Goal: Transaction & Acquisition: Register for event/course

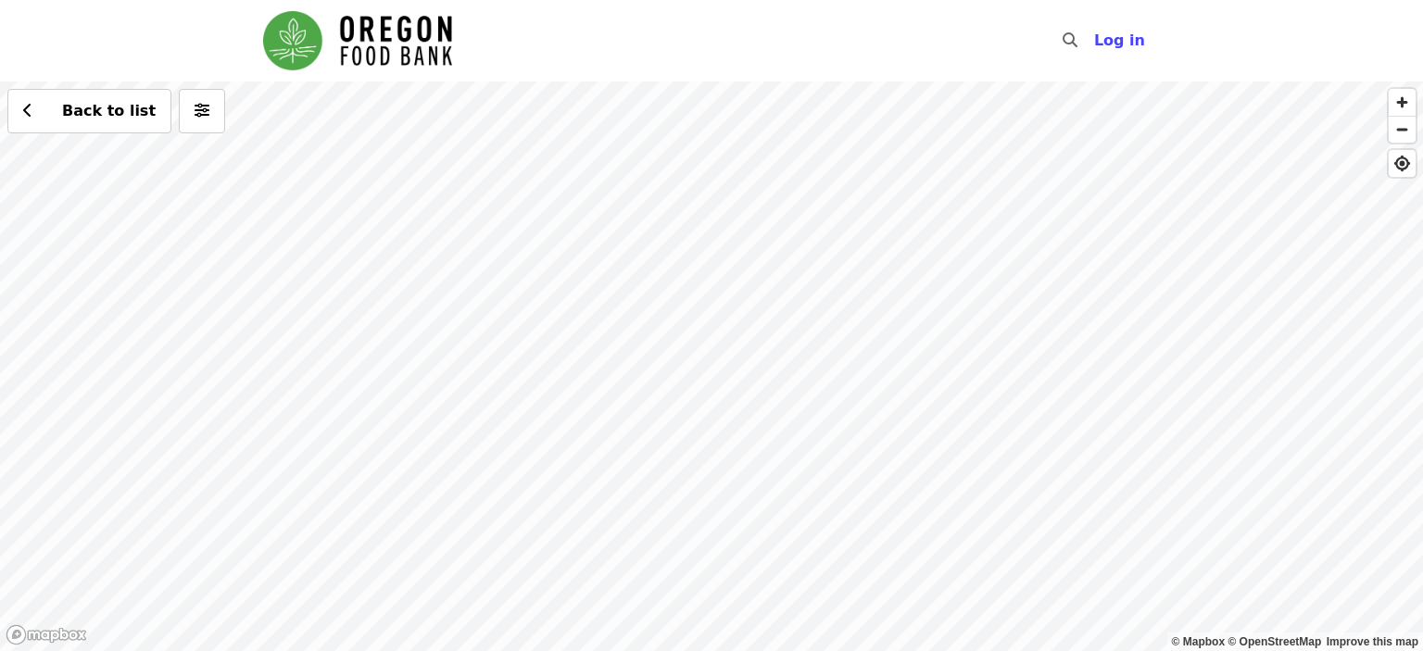
click at [144, 170] on div "Back to list" at bounding box center [711, 367] width 1423 height 570
click at [481, 266] on div "Back to list" at bounding box center [711, 367] width 1423 height 570
click at [480, 295] on span "See 2 actions at this location" at bounding box center [471, 293] width 243 height 18
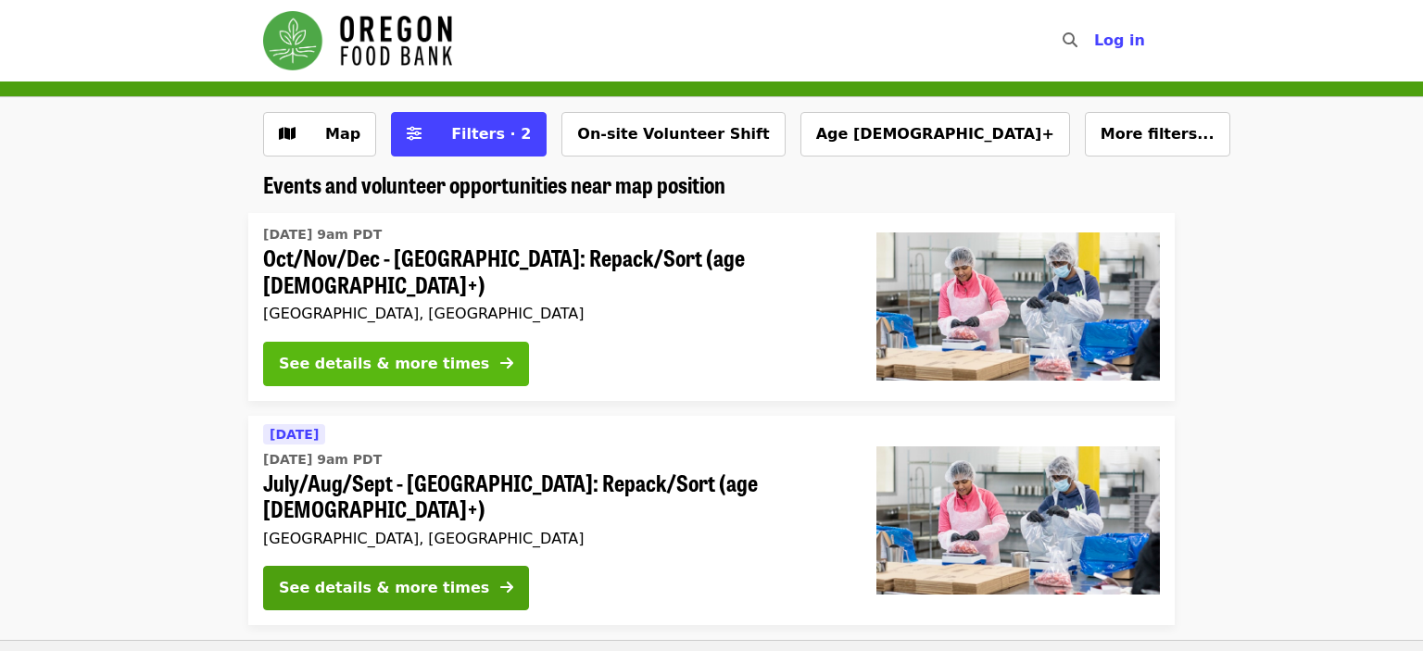
click at [450, 353] on button "See details & more times" at bounding box center [396, 364] width 266 height 44
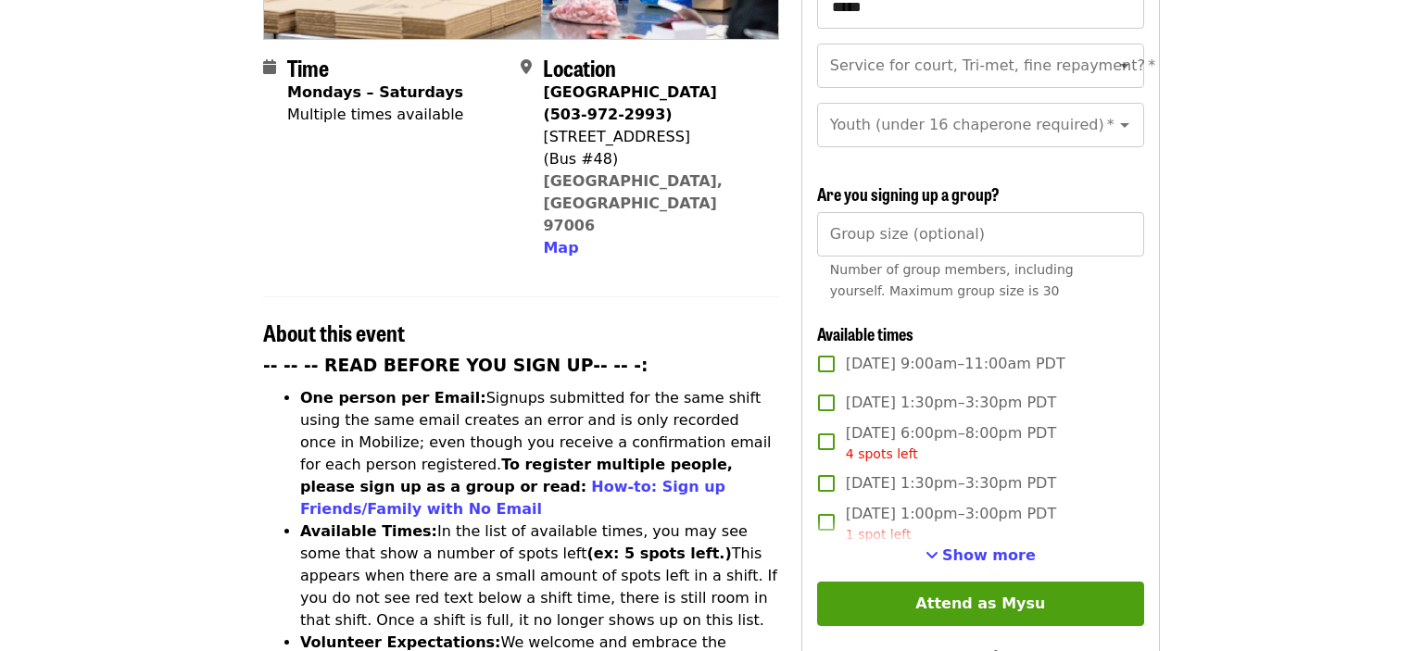
scroll to position [451, 0]
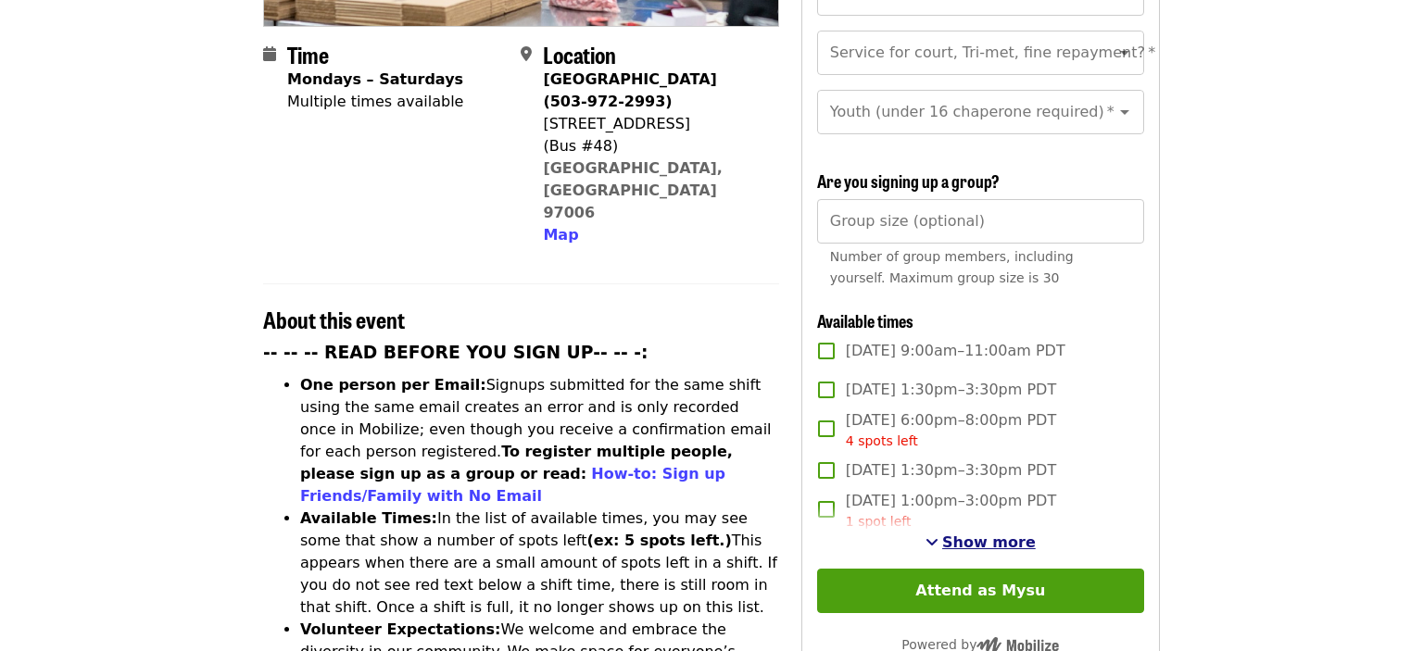
click at [981, 534] on span "Show more" at bounding box center [989, 543] width 94 height 18
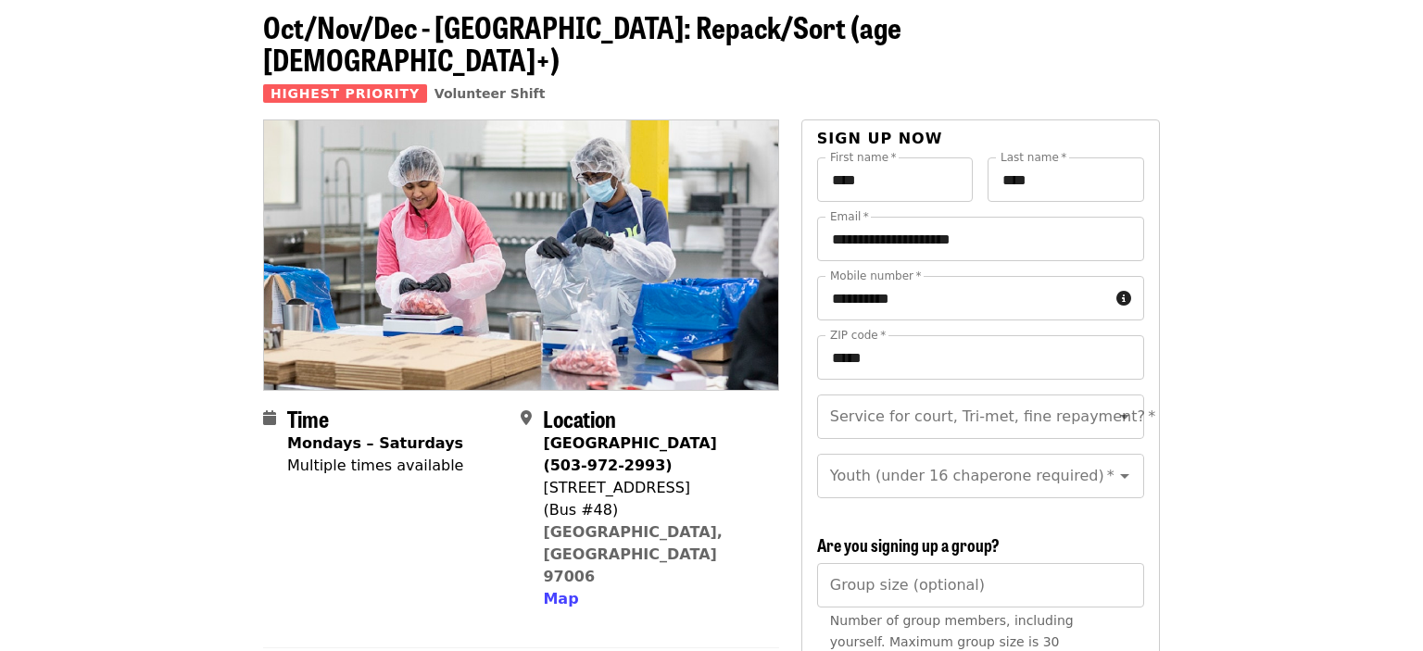
scroll to position [21, 0]
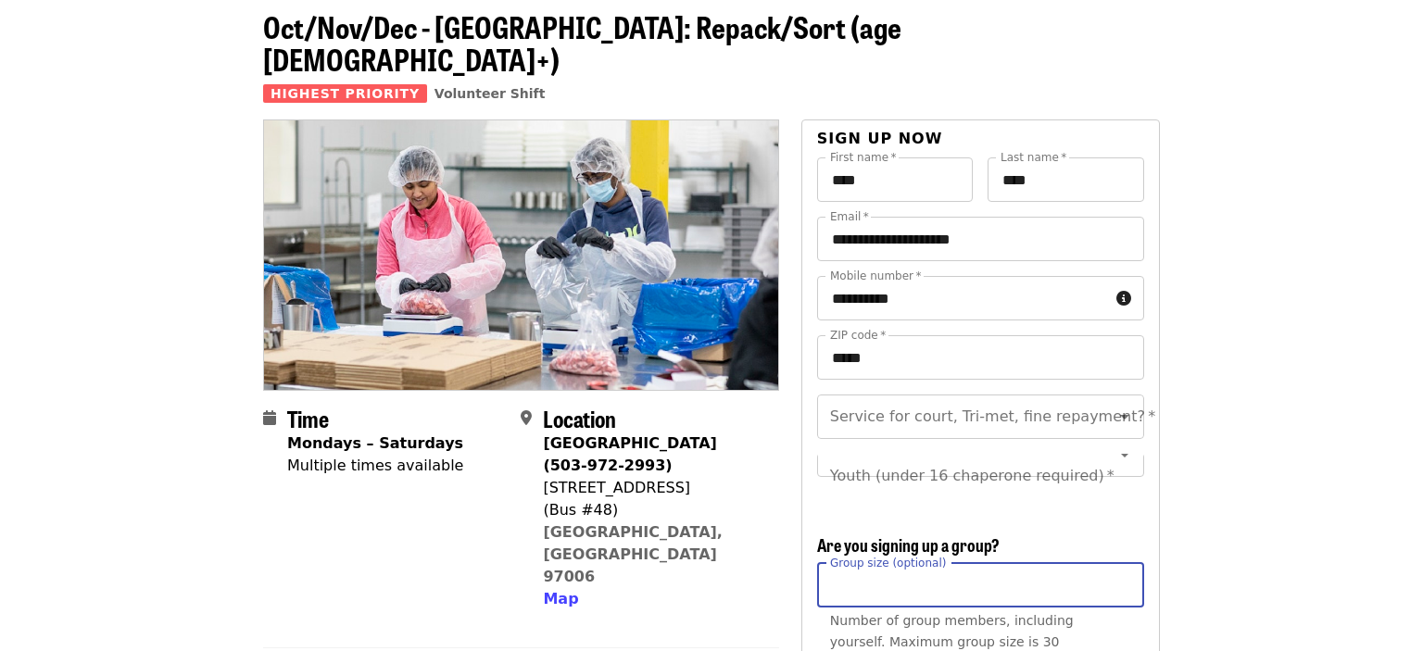
click at [947, 563] on input "Group size (optional)" at bounding box center [980, 585] width 327 height 44
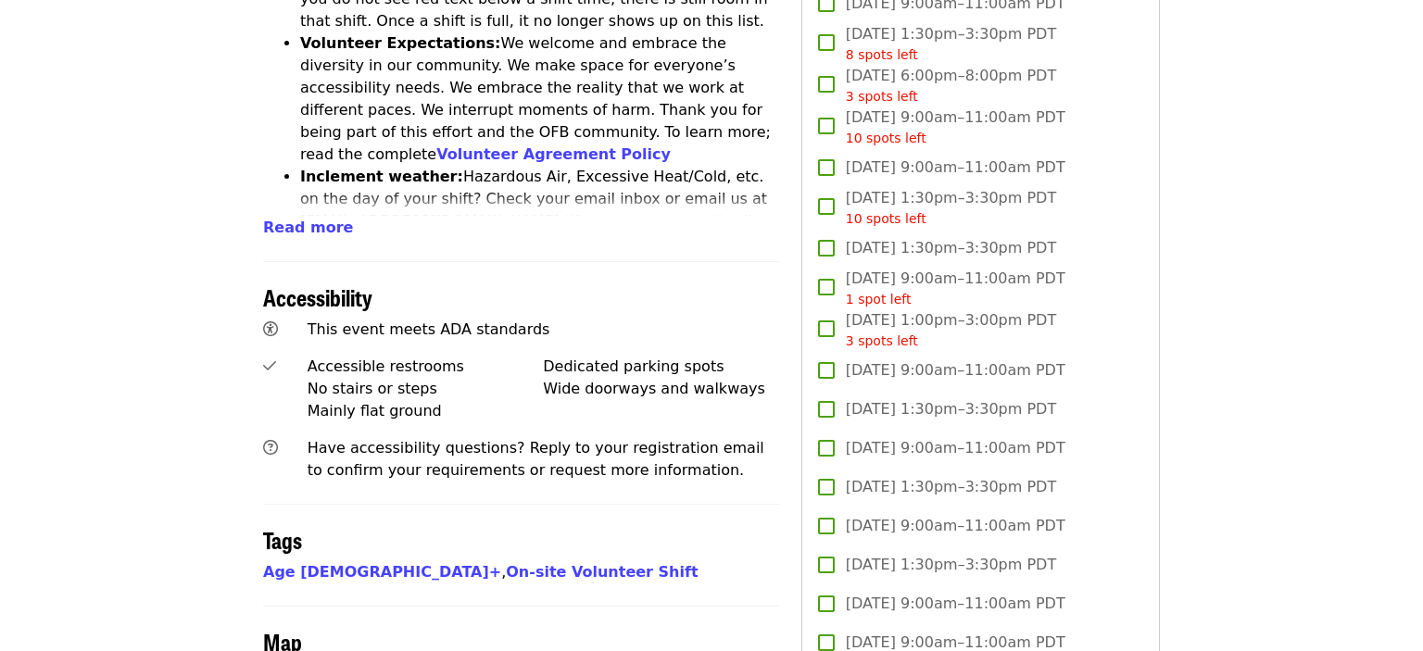
scroll to position [1296, 0]
